Goal: Information Seeking & Learning: Learn about a topic

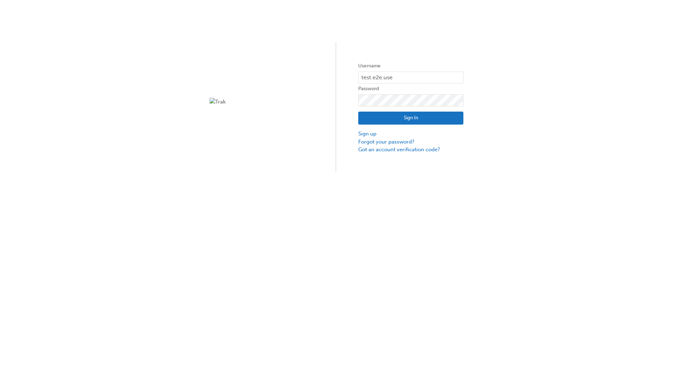
type input "test.e2e.user14"
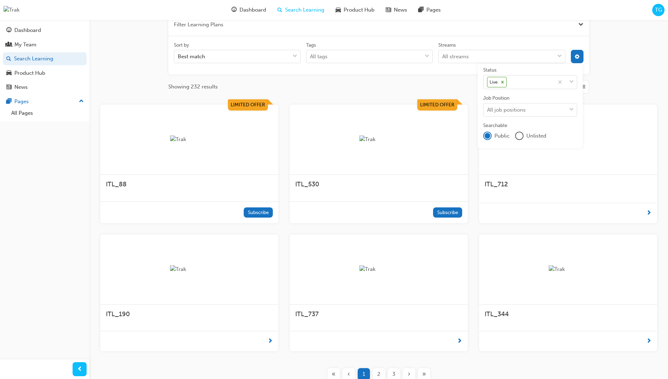
scroll to position [126, 0]
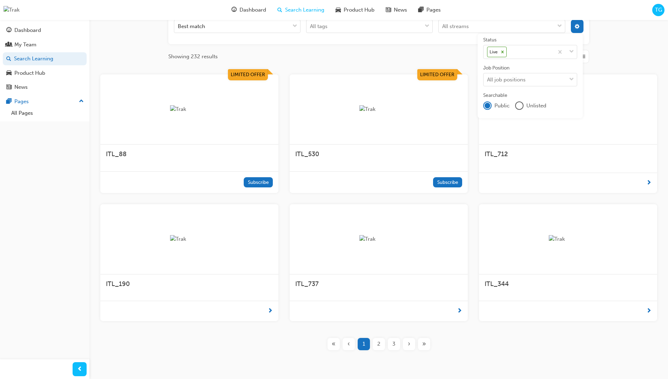
click at [443, 29] on input "Streams All streams" at bounding box center [442, 26] width 1 height 6
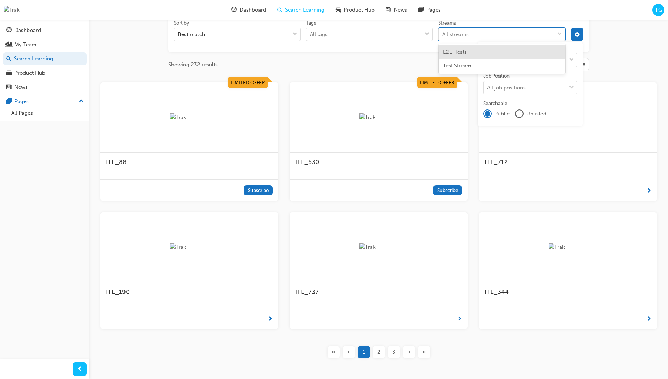
click at [443, 34] on input "Streams option E2E-Tests focused, 1 of 2. 2 results available. Use Up and Down …" at bounding box center [442, 34] width 1 height 6
click at [461, 34] on input "Streams 0 results available for search term Product. Select is focused ,type to…" at bounding box center [451, 34] width 19 height 6
